Goal: Task Accomplishment & Management: Manage account settings

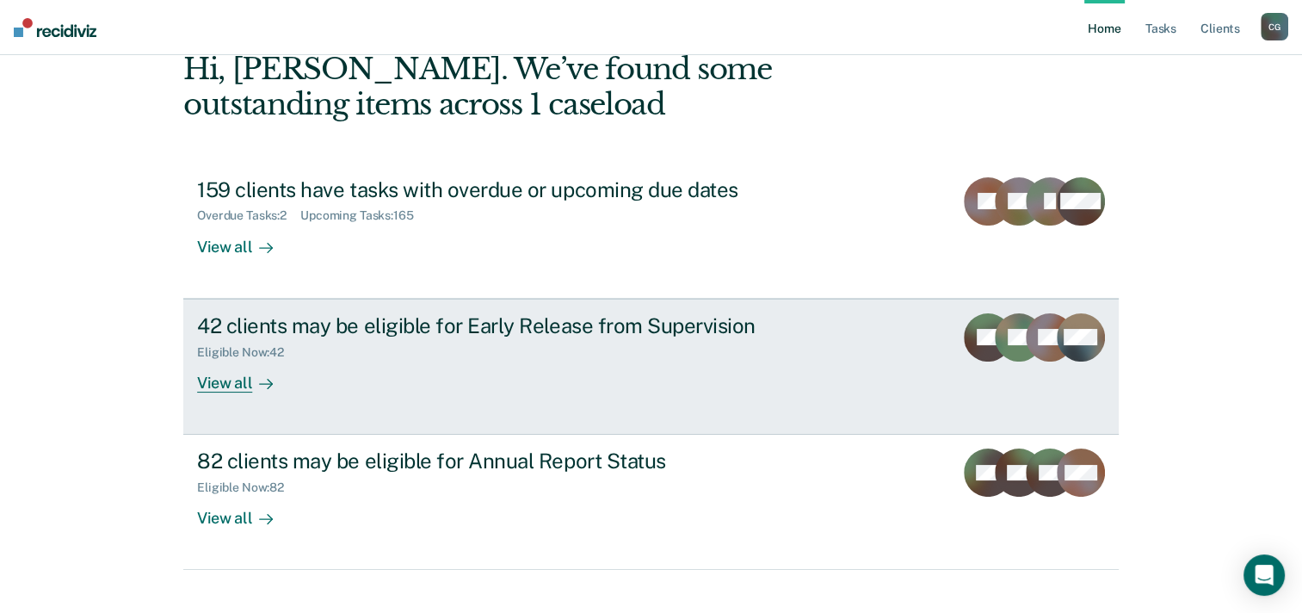
scroll to position [118, 0]
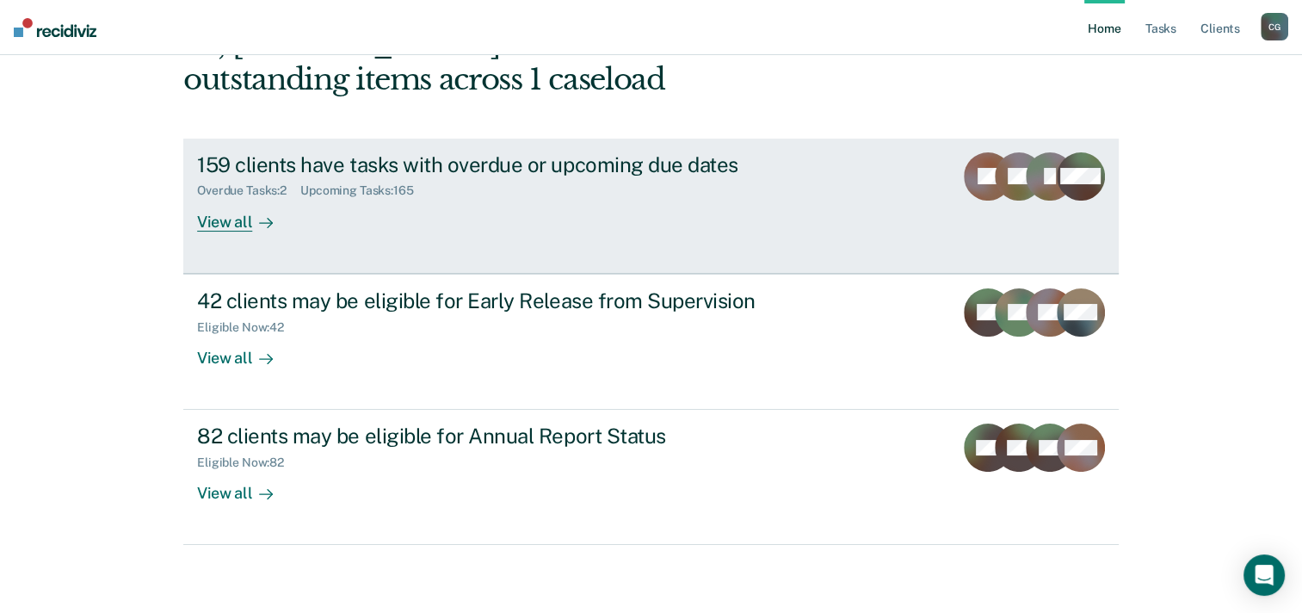
click at [231, 218] on div "View all" at bounding box center [245, 215] width 96 height 34
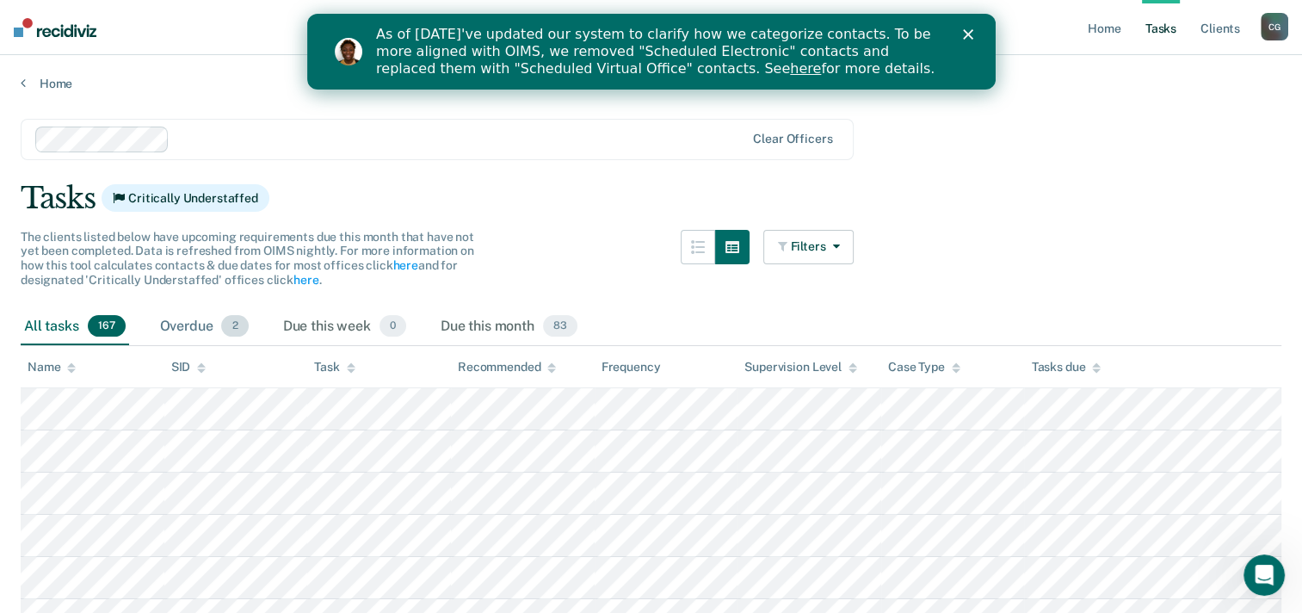
click at [198, 318] on div "Overdue 2" at bounding box center [205, 327] width 96 height 38
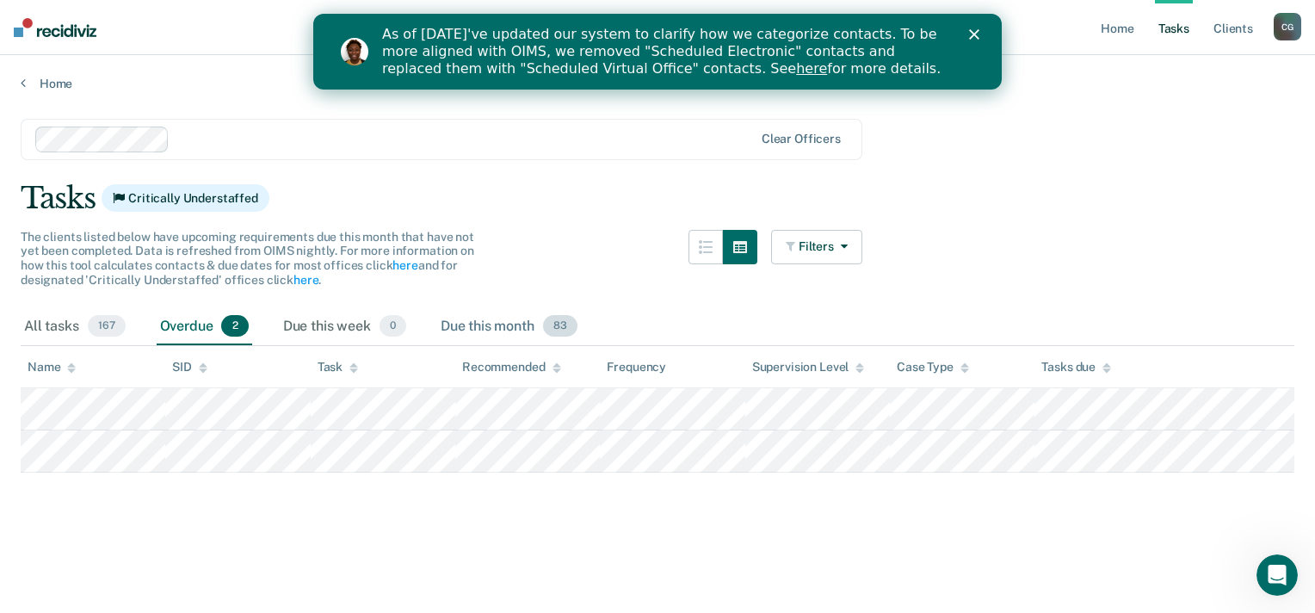
click at [511, 326] on div "Due this month 83" at bounding box center [509, 327] width 144 height 38
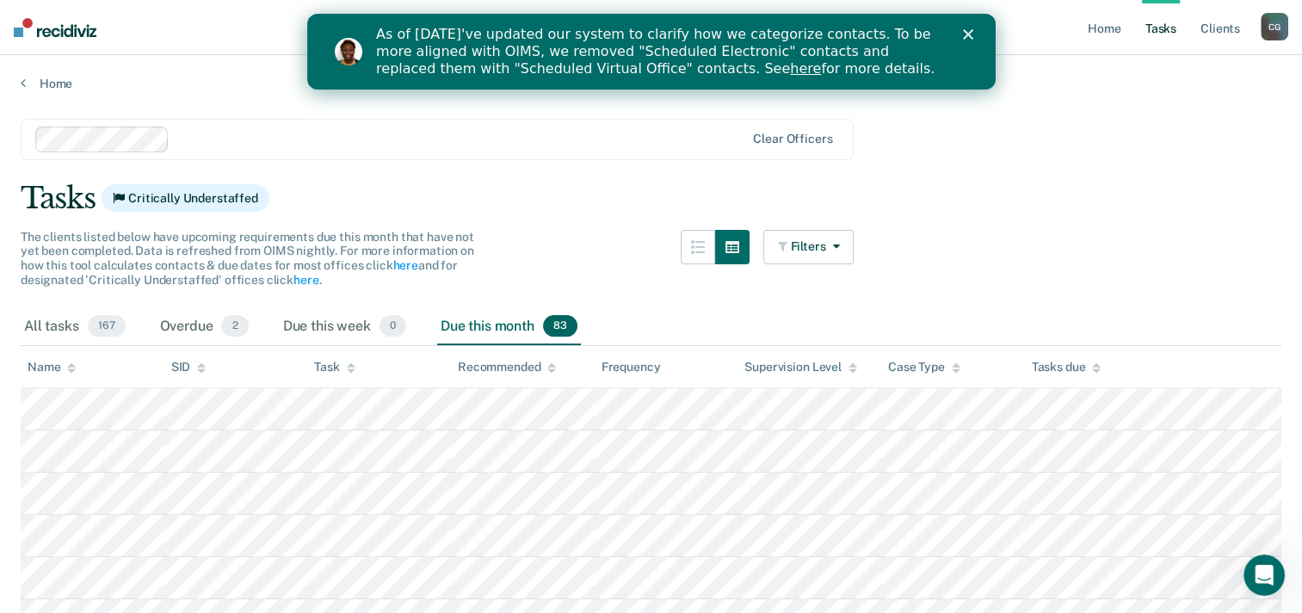
click at [972, 34] on div "Close" at bounding box center [970, 34] width 17 height 10
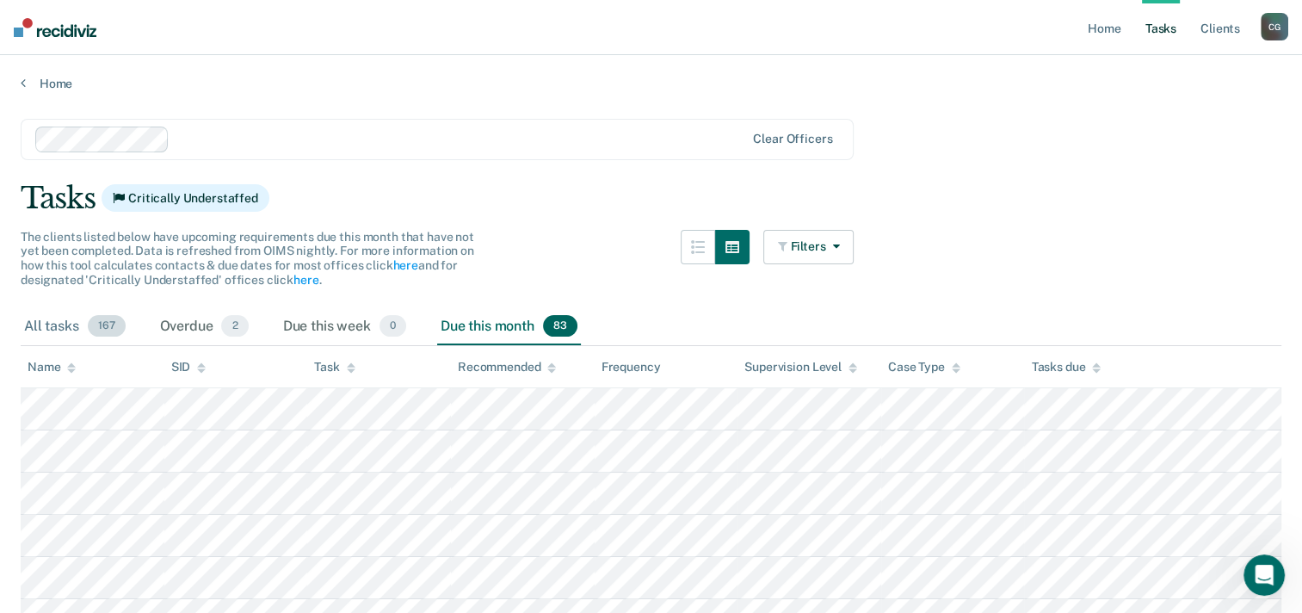
click at [65, 330] on div "All tasks 167" at bounding box center [75, 327] width 108 height 38
